Goal: Task Accomplishment & Management: Use online tool/utility

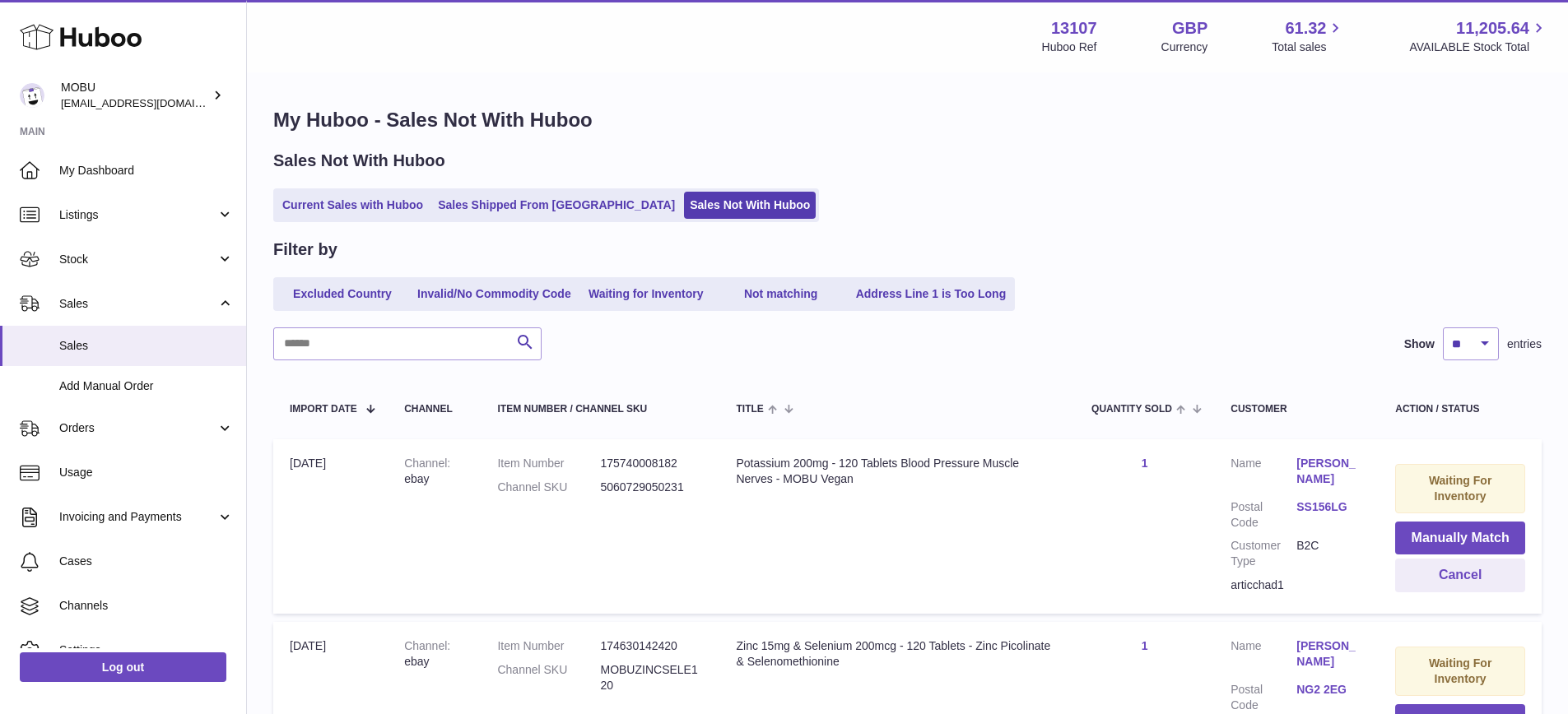
click at [365, 189] on ul "Current Sales with Huboo Sales Shipped From [GEOGRAPHIC_DATA] Sales Not With Hu…" at bounding box center [545, 205] width 545 height 34
click at [369, 200] on link "Current Sales with Huboo" at bounding box center [352, 205] width 152 height 27
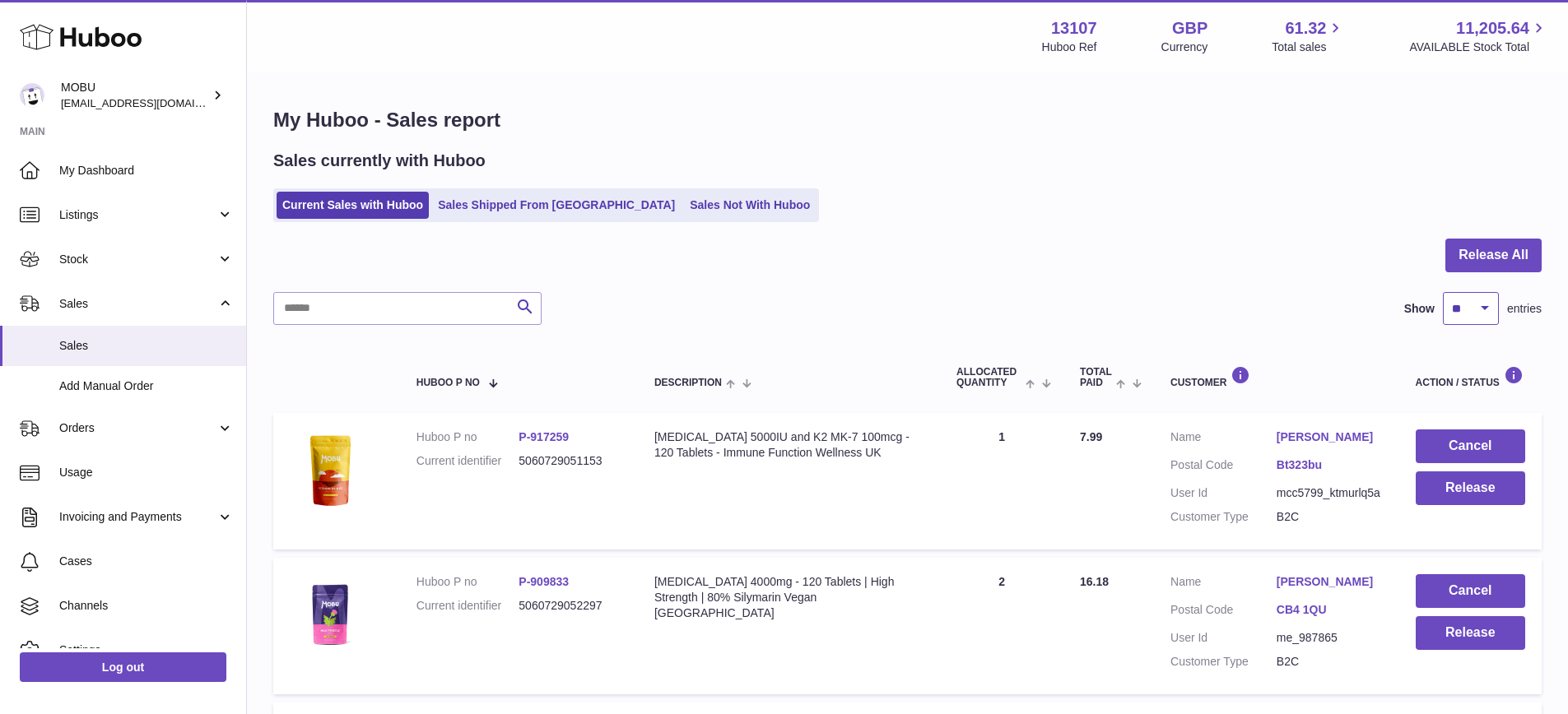
click at [1494, 307] on select "** ** ** ***" at bounding box center [1470, 309] width 56 height 33
select select "***"
click at [1310, 320] on div "Search Show ** ** ** *** entries" at bounding box center [907, 309] width 1268 height 33
click at [1507, 260] on button "Release All" at bounding box center [1492, 255] width 96 height 34
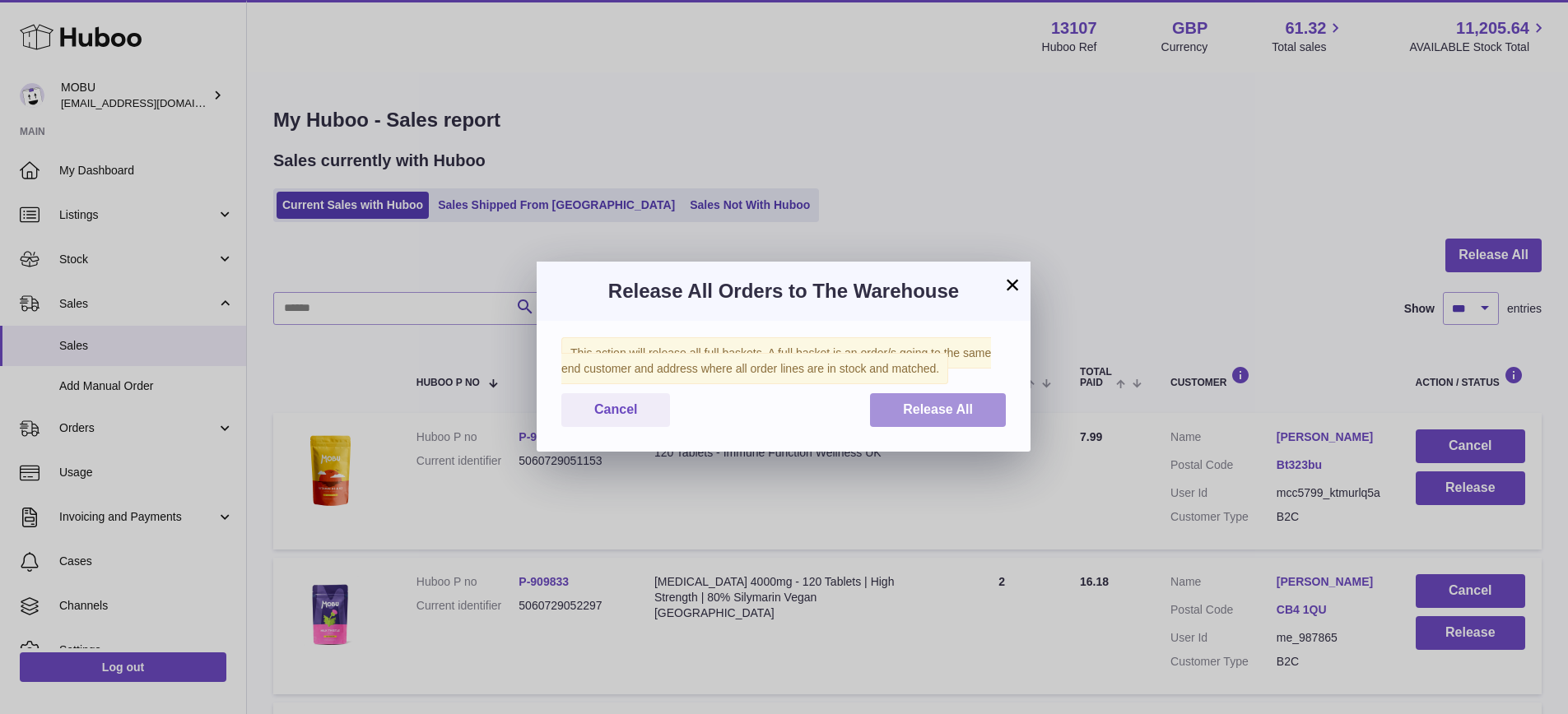
click at [933, 404] on span "Release All" at bounding box center [938, 409] width 70 height 14
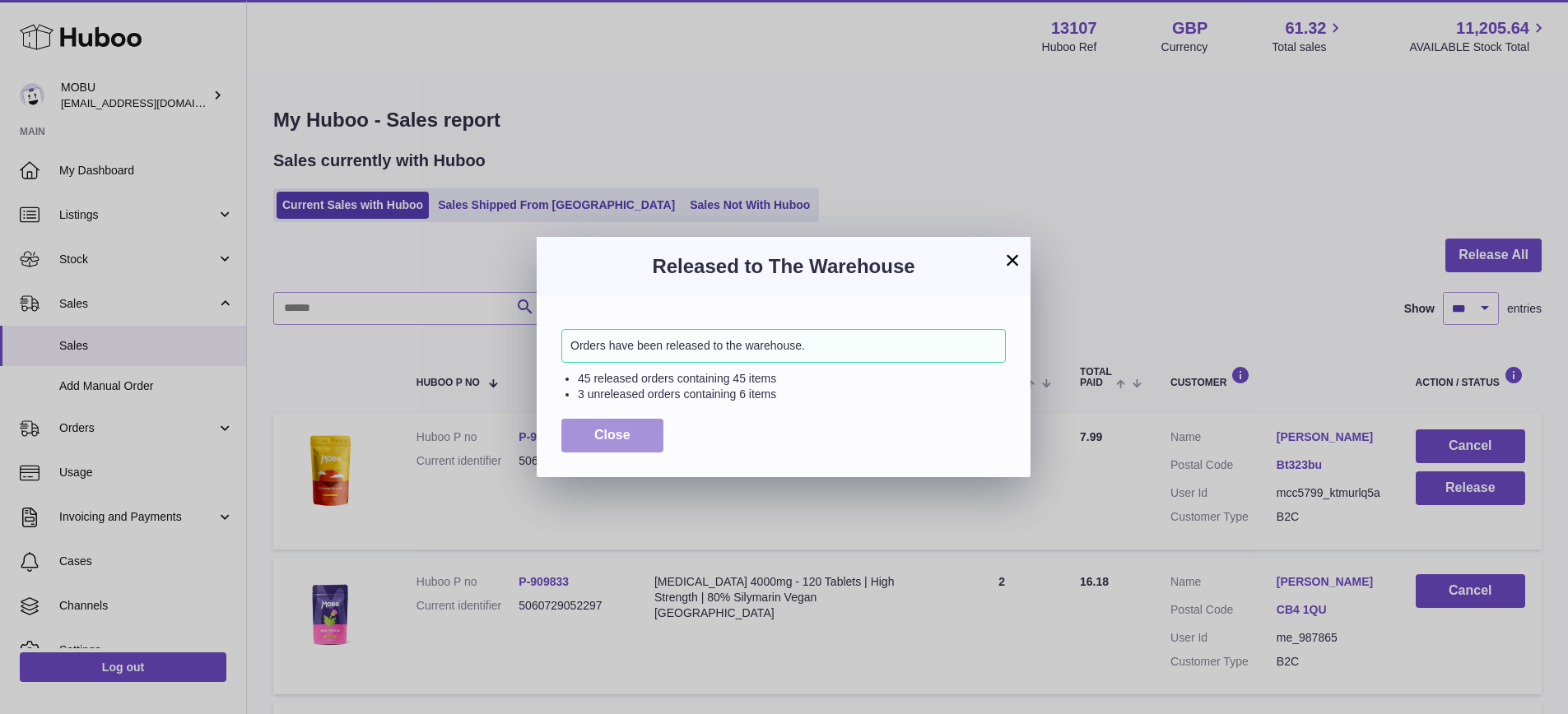
click at [627, 424] on button "Close" at bounding box center [611, 435] width 102 height 34
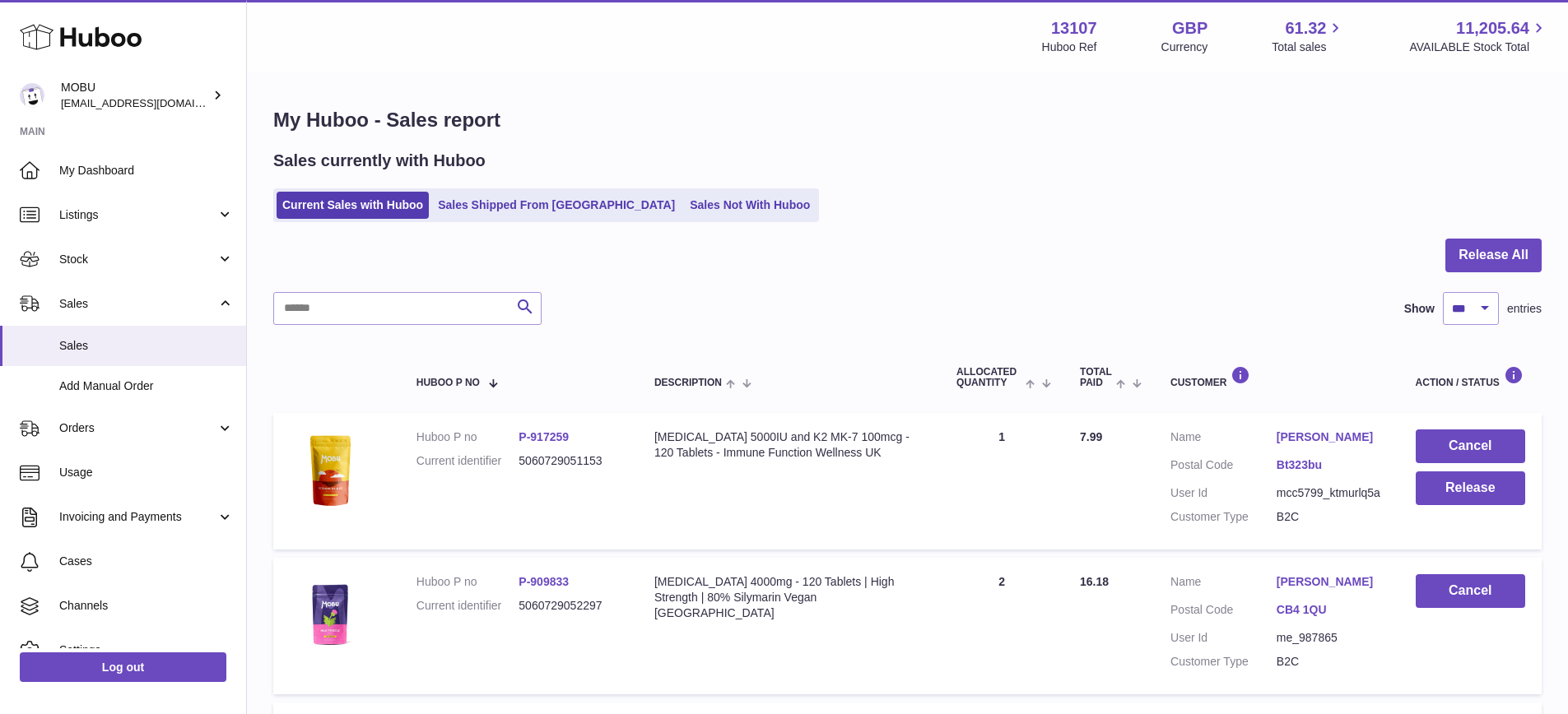
click at [951, 253] on div at bounding box center [907, 264] width 1268 height 53
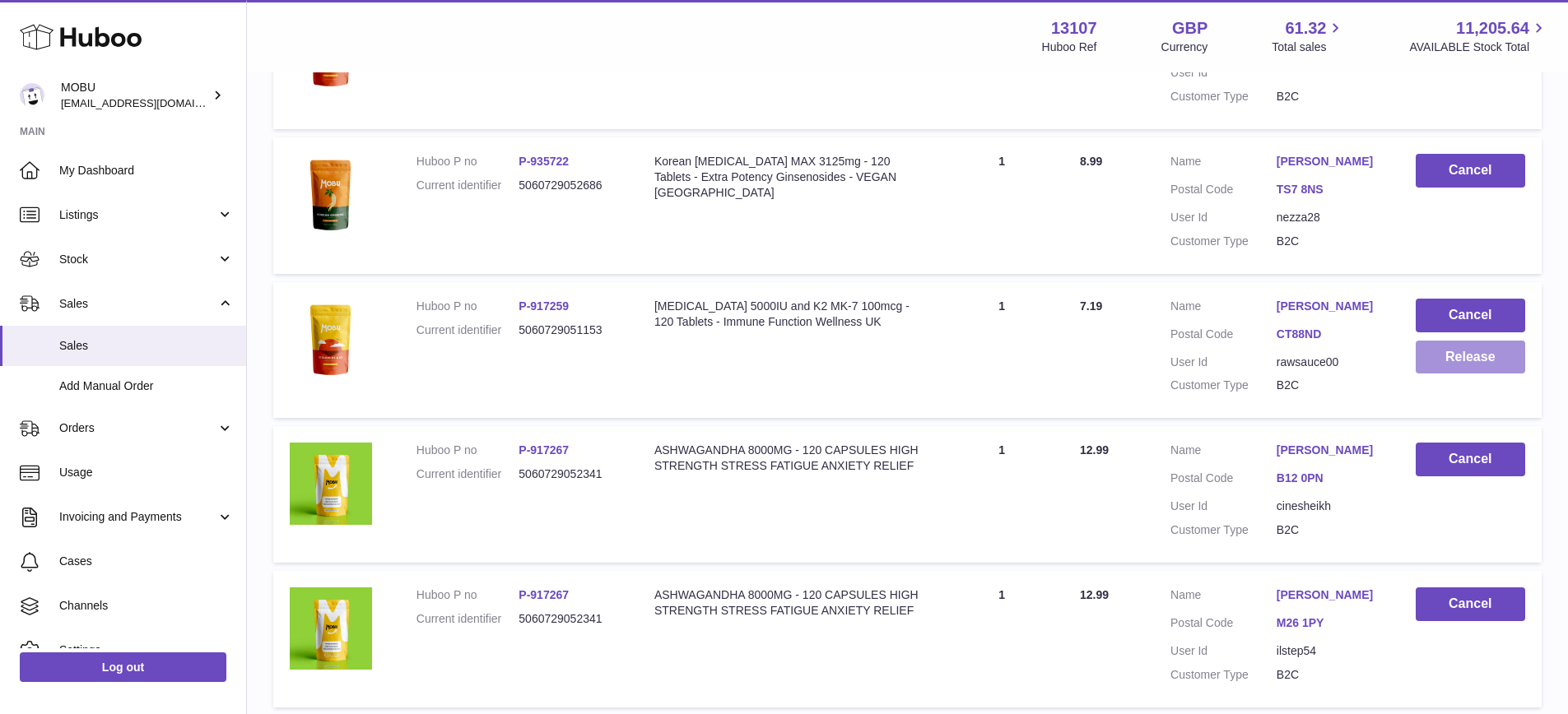
click at [1483, 360] on button "Release" at bounding box center [1469, 357] width 109 height 34
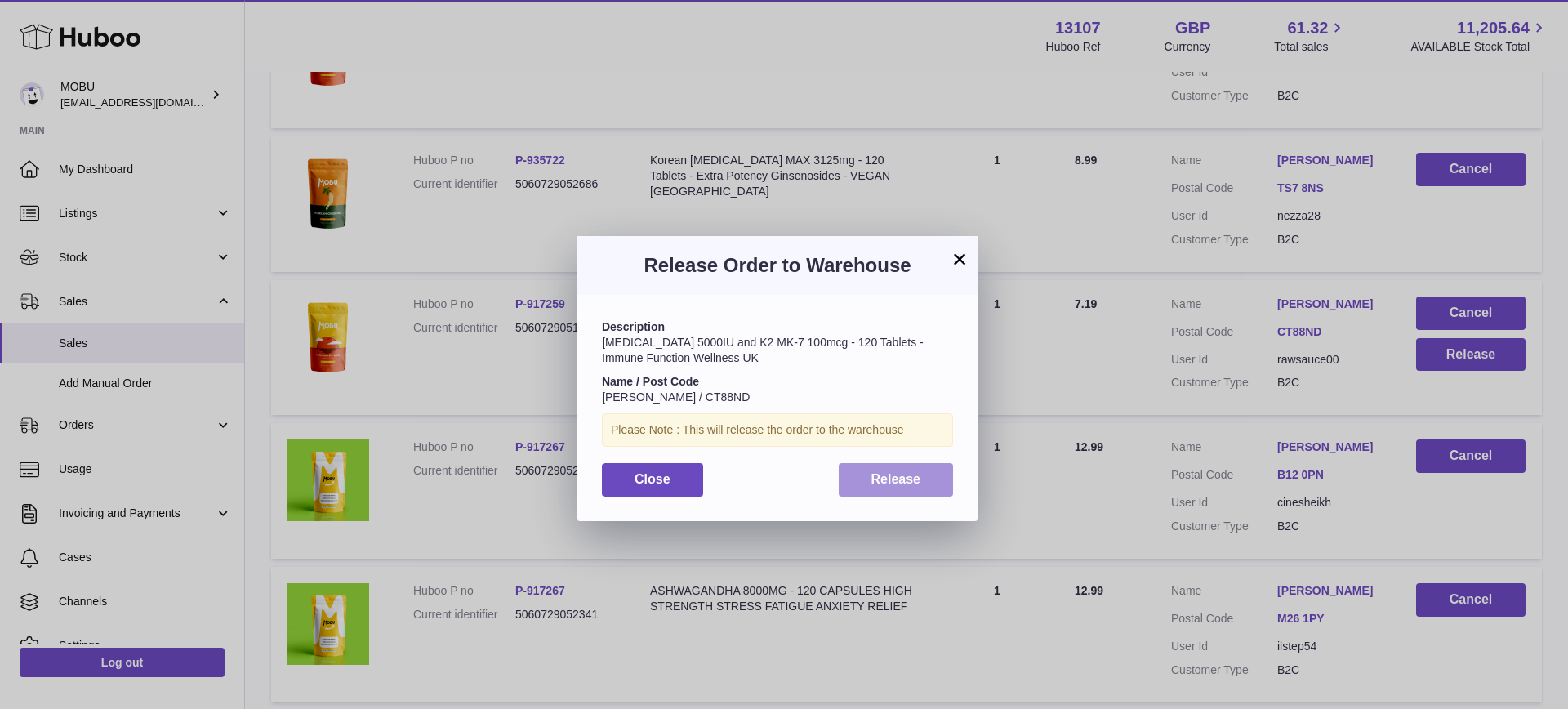
click at [904, 475] on span "Release" at bounding box center [897, 479] width 50 height 13
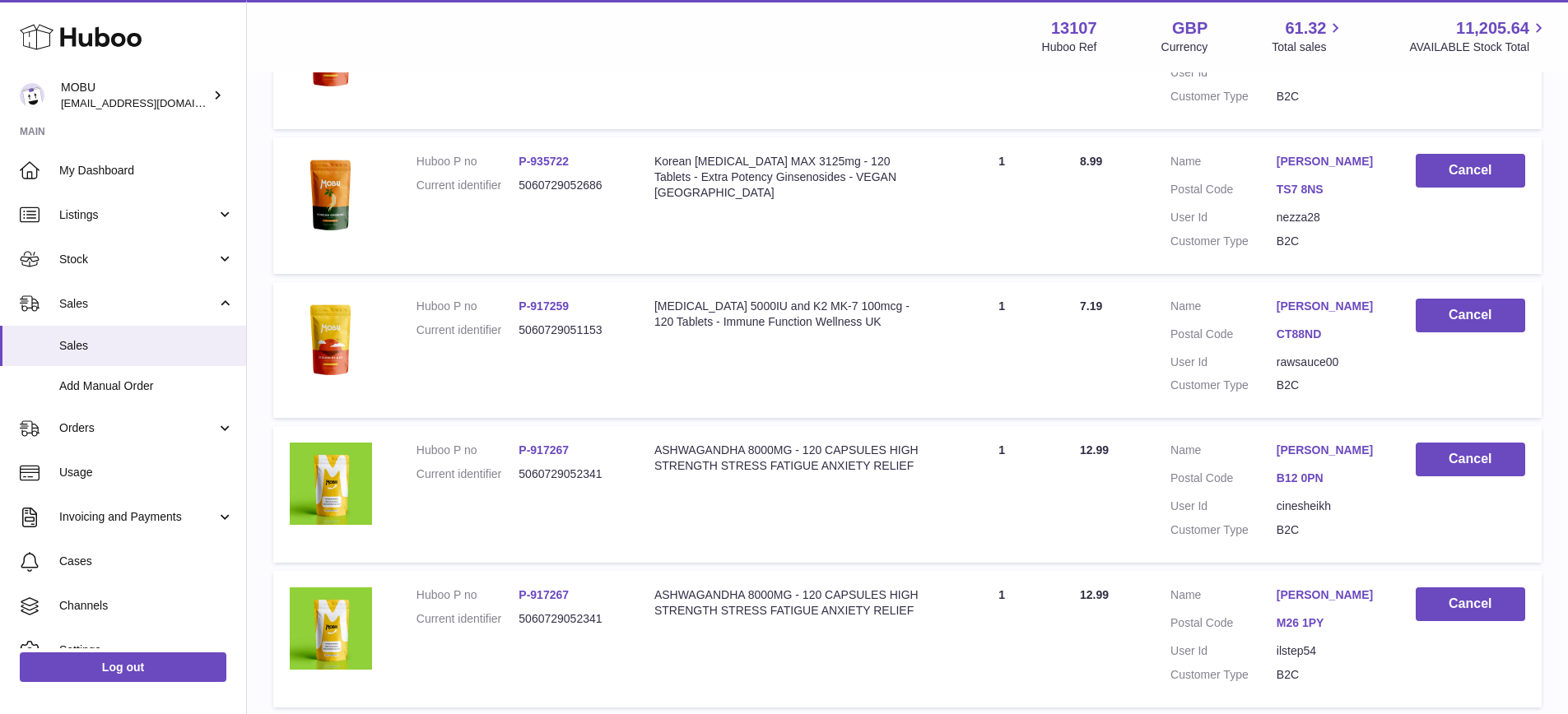
scroll to position [2733, 0]
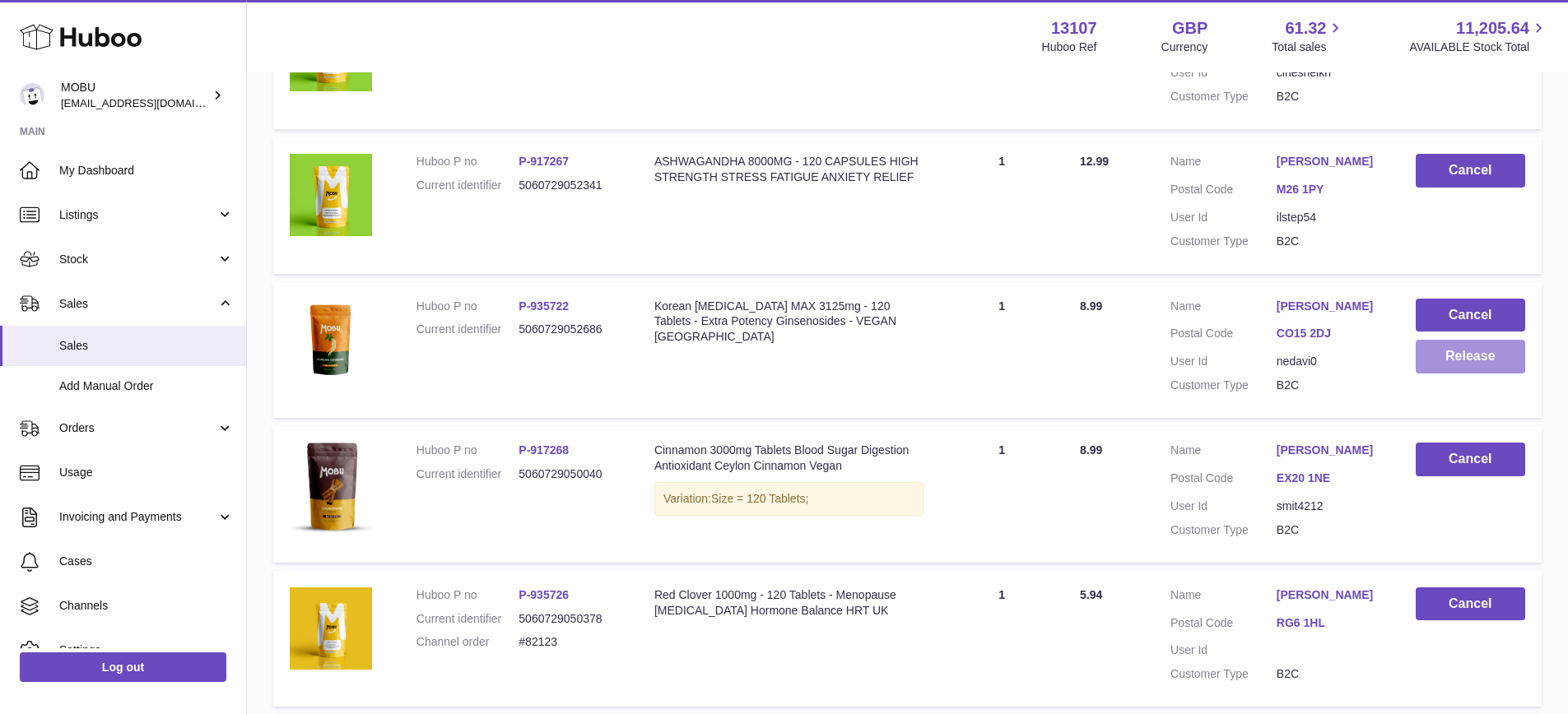
click at [1435, 364] on button "Release" at bounding box center [1469, 357] width 109 height 34
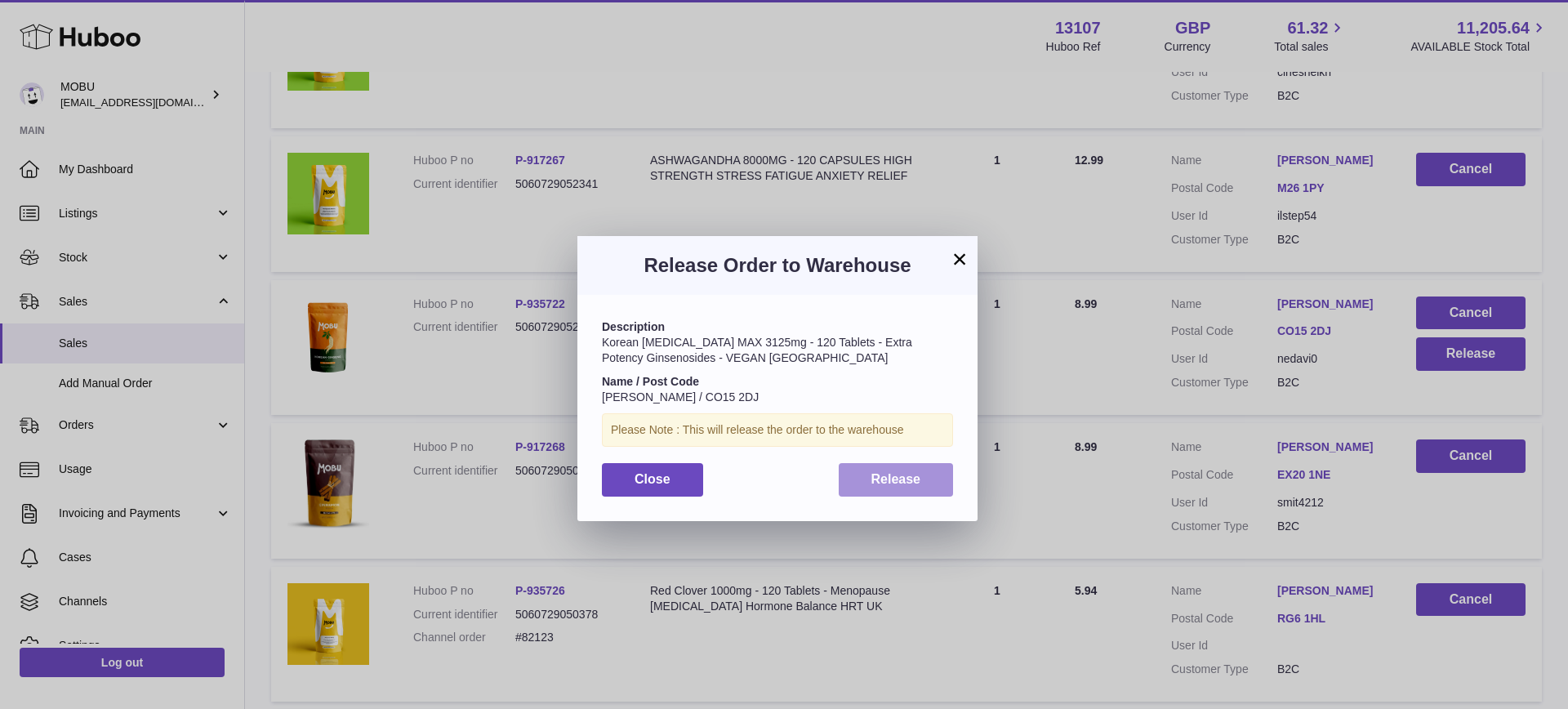
click at [908, 467] on button "Release" at bounding box center [897, 480] width 115 height 34
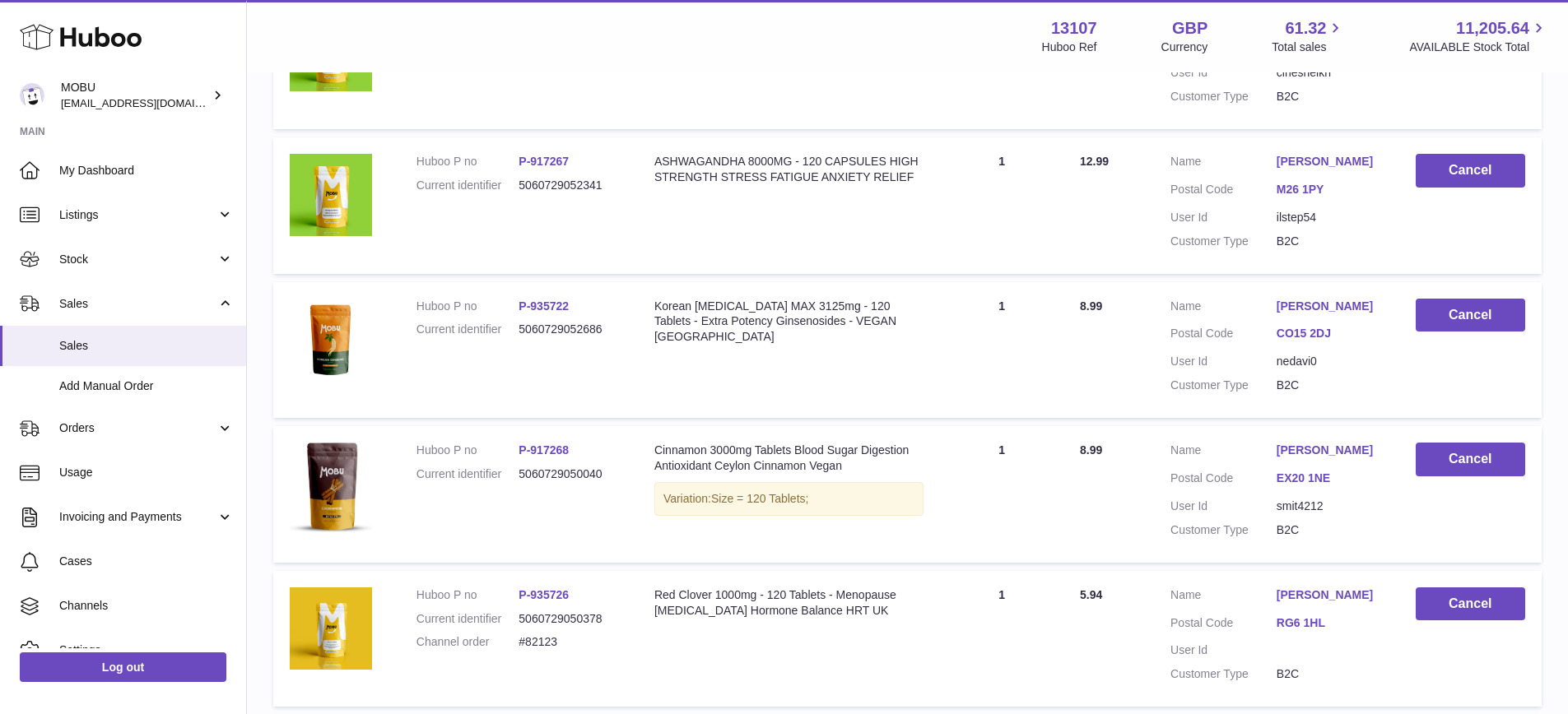
scroll to position [0, 0]
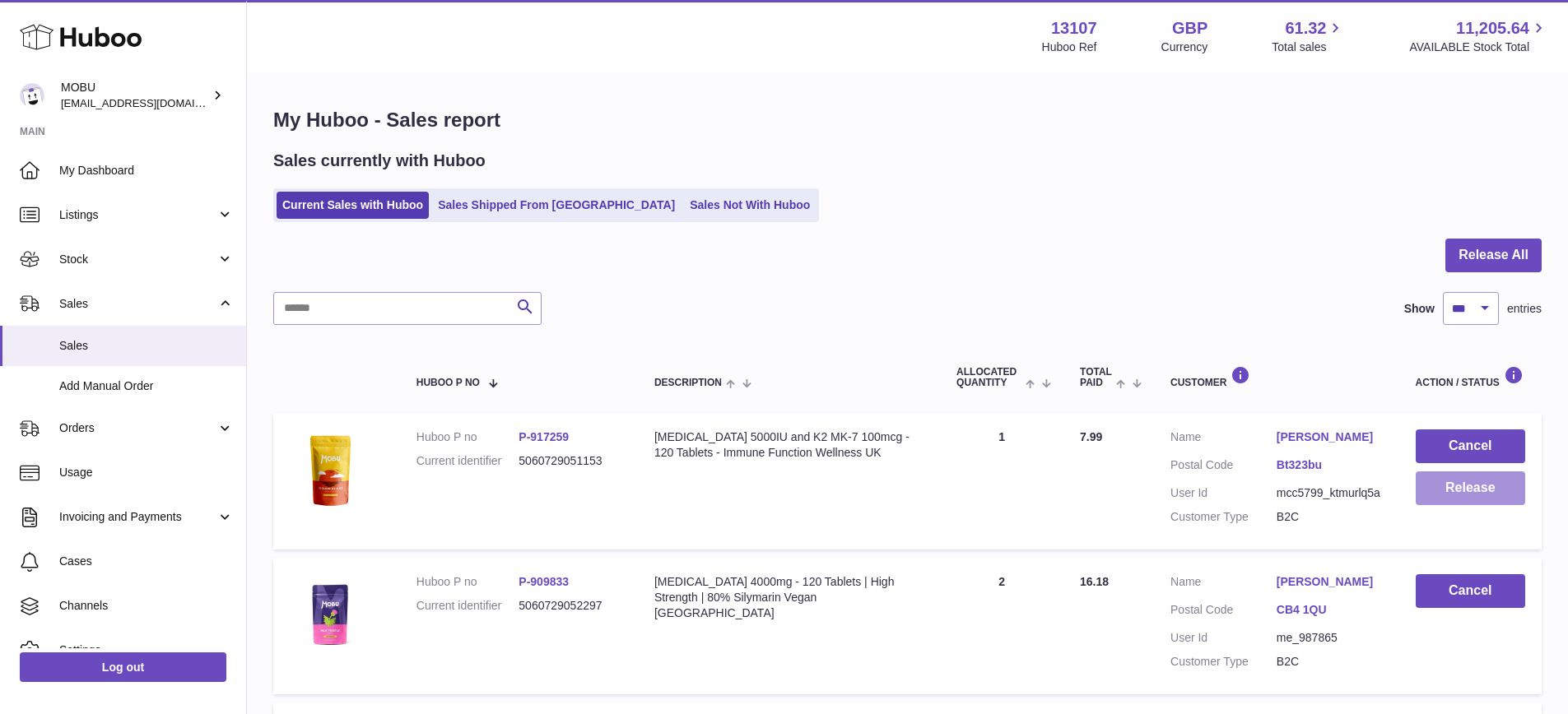
click at [1456, 490] on button "Release" at bounding box center [1469, 488] width 109 height 34
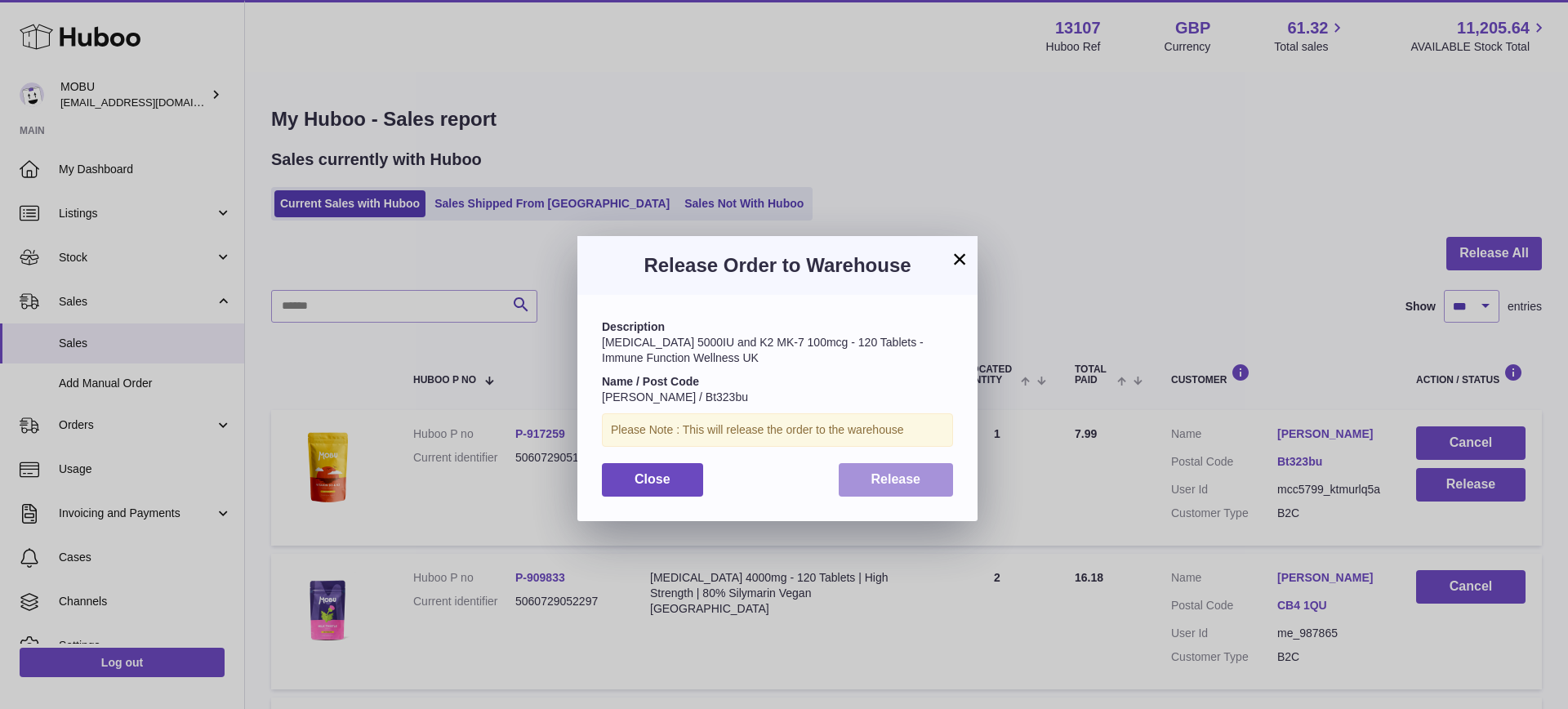
drag, startPoint x: 909, startPoint y: 468, endPoint x: 914, endPoint y: 448, distance: 20.6
click at [909, 468] on button "Release" at bounding box center [897, 480] width 115 height 34
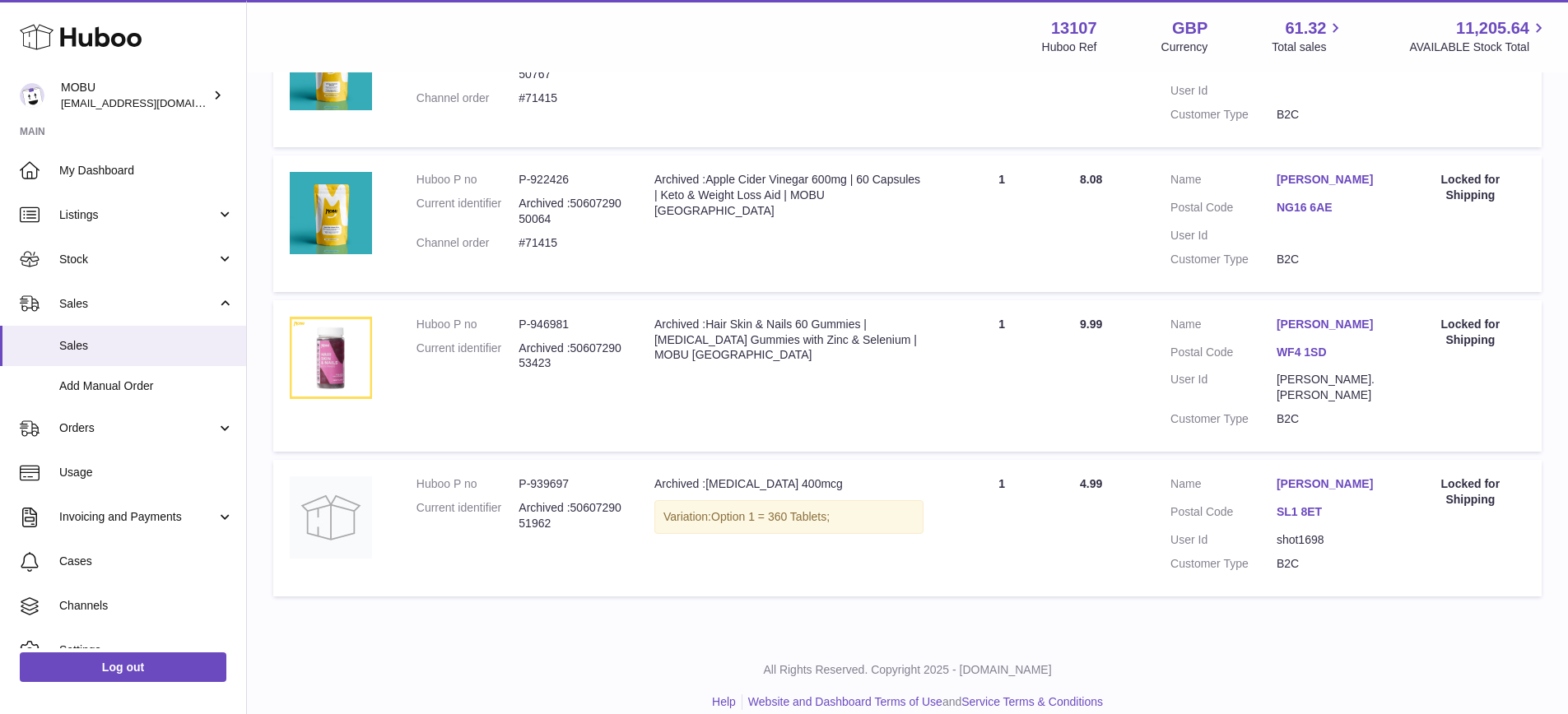
scroll to position [8008, 0]
